Goal: Task Accomplishment & Management: Manage account settings

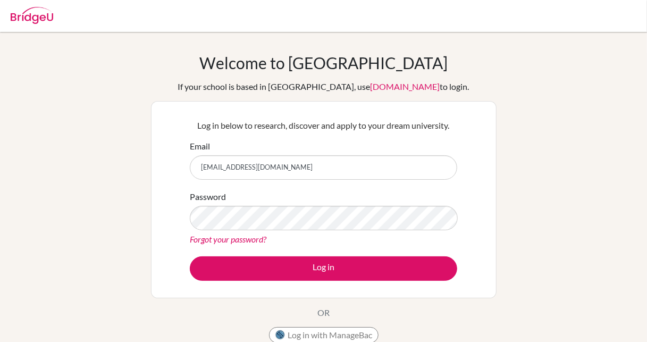
type input "[EMAIL_ADDRESS][DOMAIN_NAME]"
click at [252, 238] on link "Forgot your password?" at bounding box center [228, 239] width 76 height 10
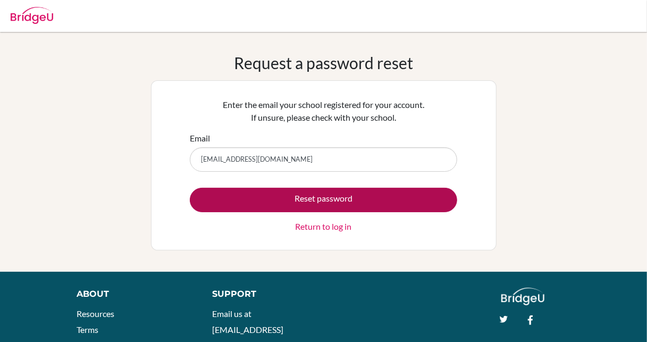
type input "[EMAIL_ADDRESS][DOMAIN_NAME]"
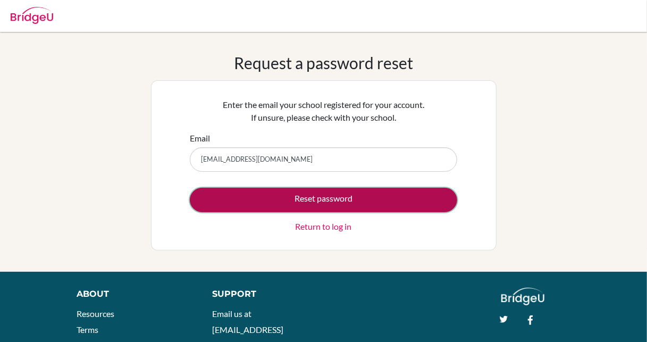
click at [301, 193] on button "Reset password" at bounding box center [323, 200] width 267 height 24
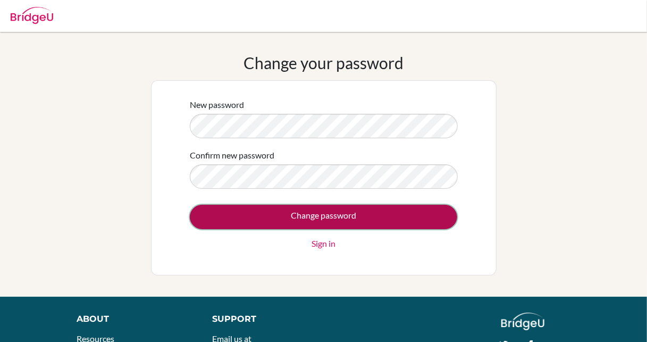
click at [336, 222] on input "Change password" at bounding box center [323, 217] width 267 height 24
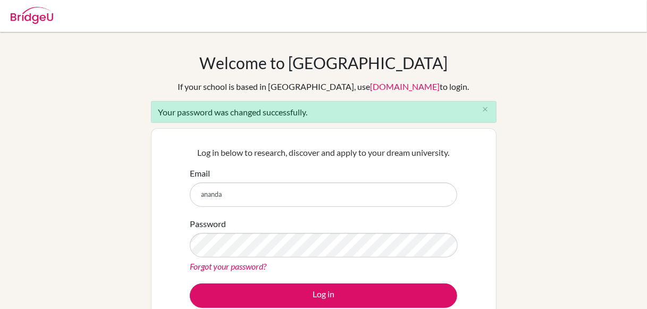
type input "[EMAIL_ADDRESS][DOMAIN_NAME]"
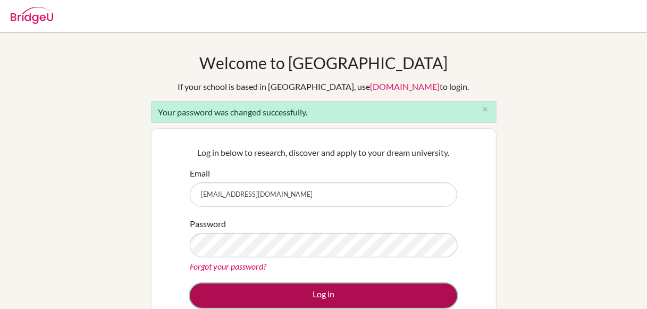
click at [304, 288] on button "Log in" at bounding box center [323, 295] width 267 height 24
